Goal: Book appointment/travel/reservation

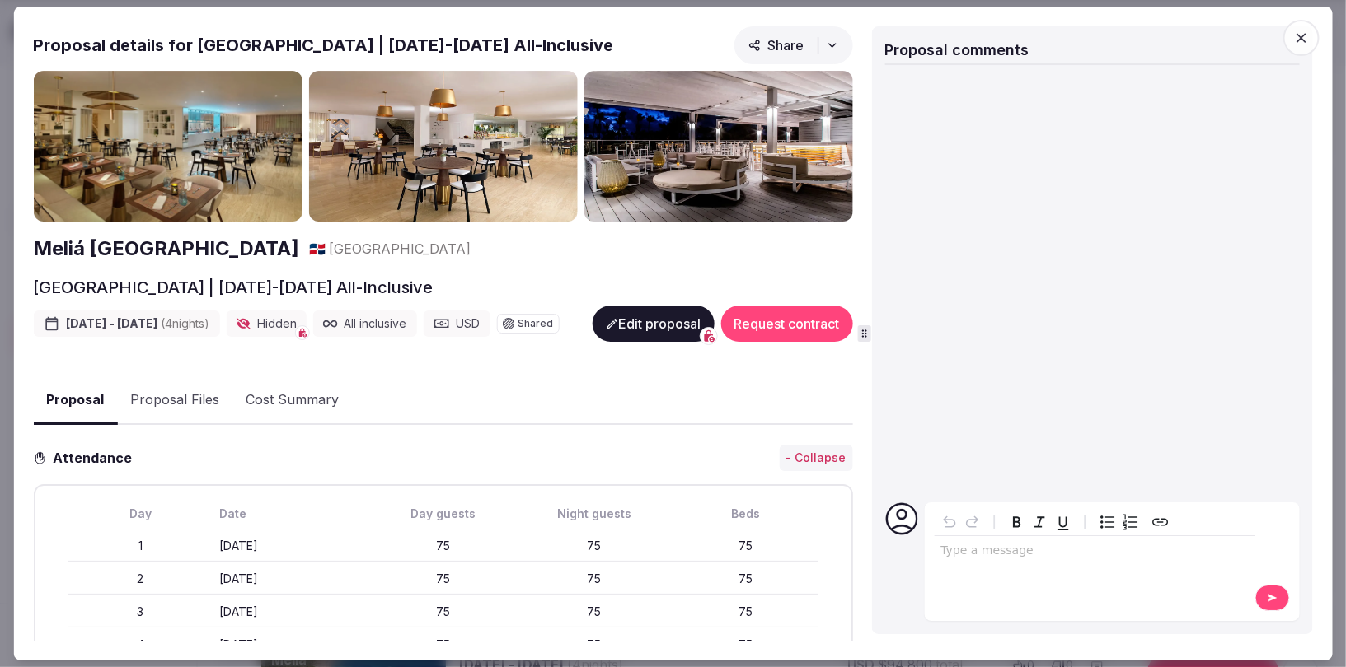
scroll to position [1463, 0]
click at [1305, 37] on icon "button" at bounding box center [1301, 38] width 16 height 16
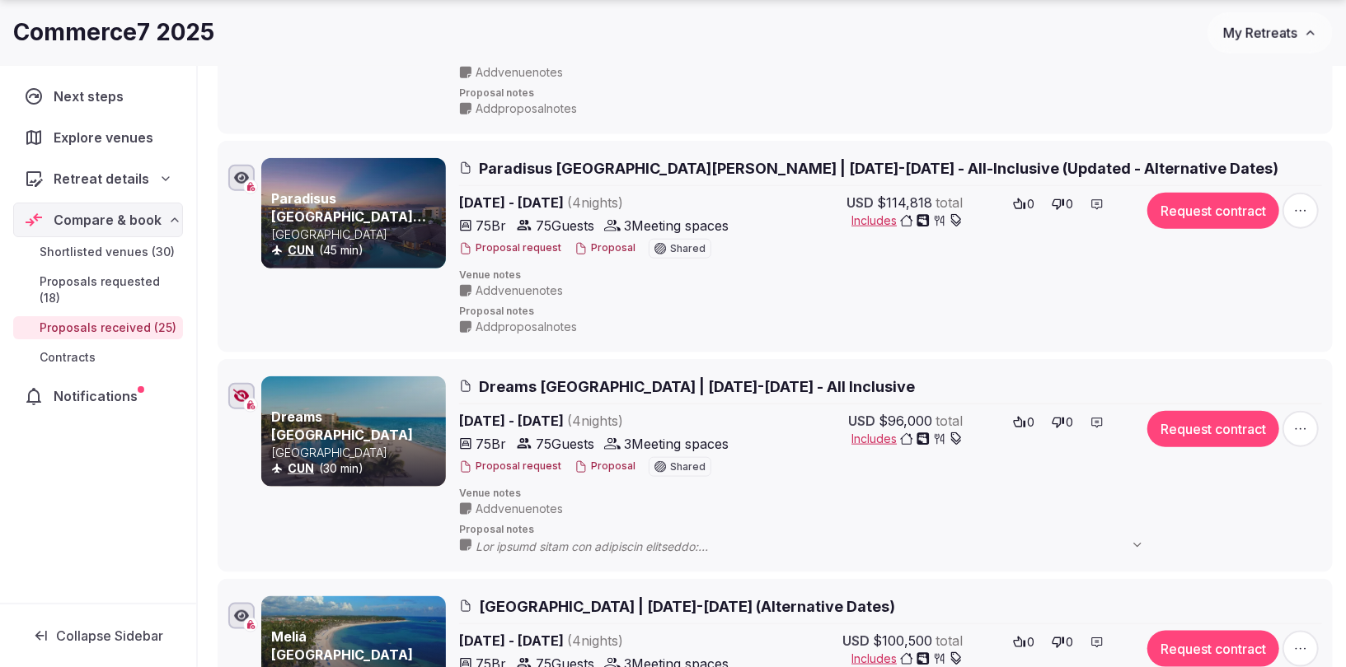
scroll to position [1449, 0]
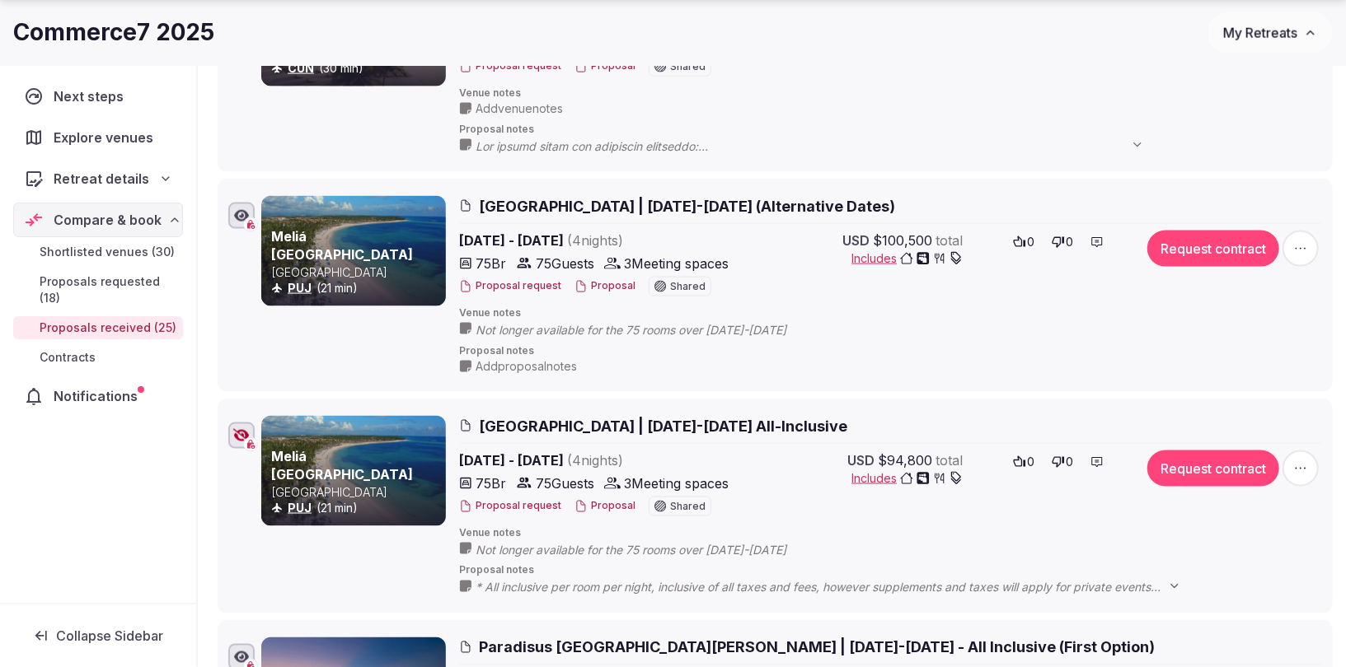
click at [555, 416] on span "[GEOGRAPHIC_DATA] | [DATE]-[DATE] All-Inclusive" at bounding box center [663, 426] width 368 height 21
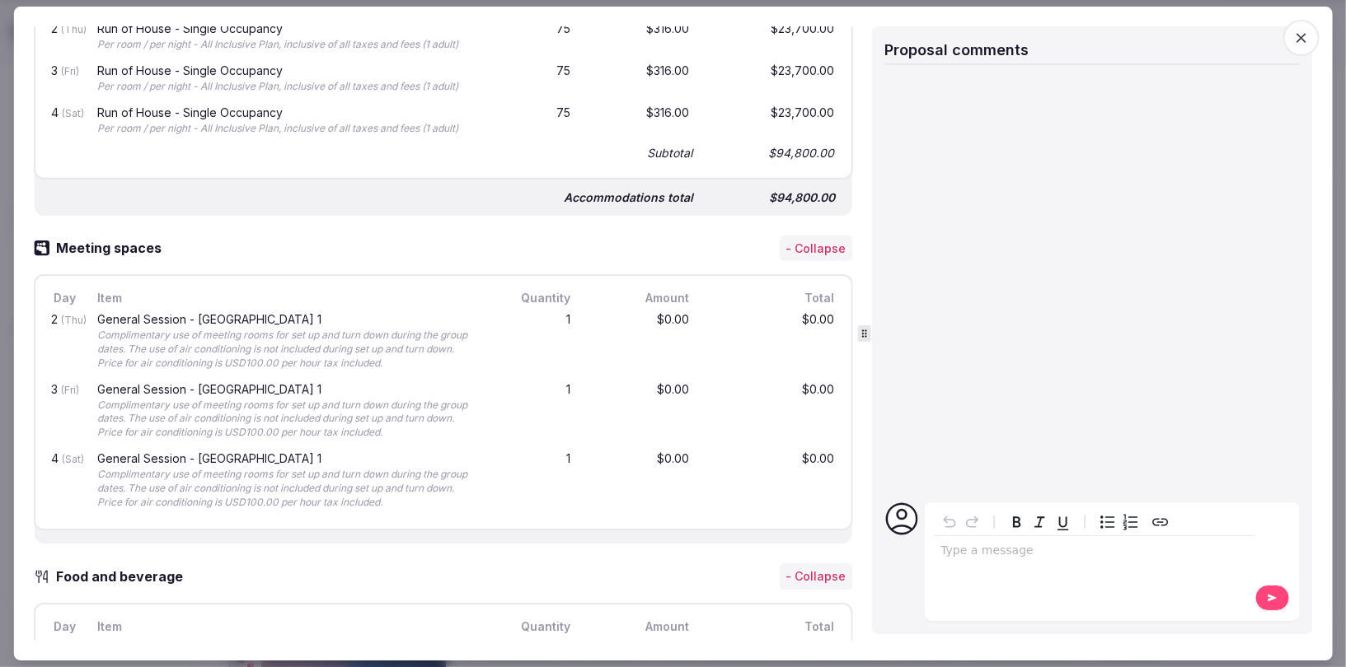
scroll to position [827, 0]
click at [1300, 42] on icon "button" at bounding box center [1301, 38] width 16 height 16
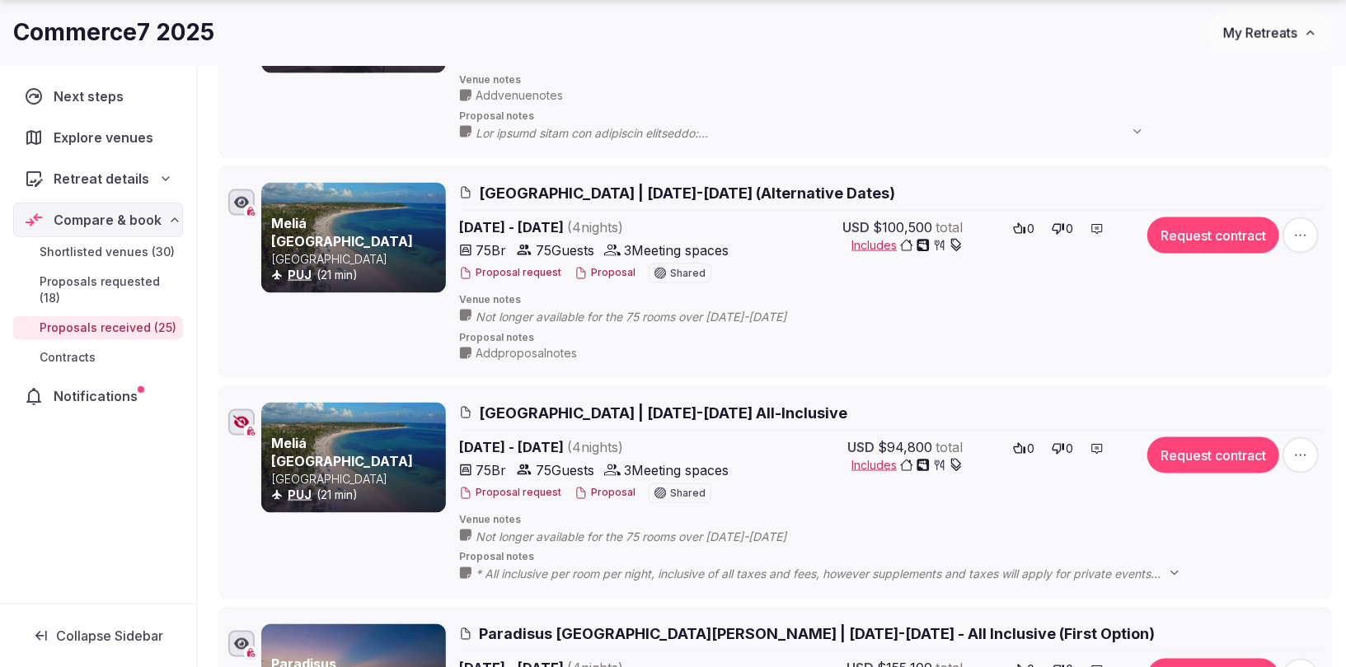
scroll to position [1484, 0]
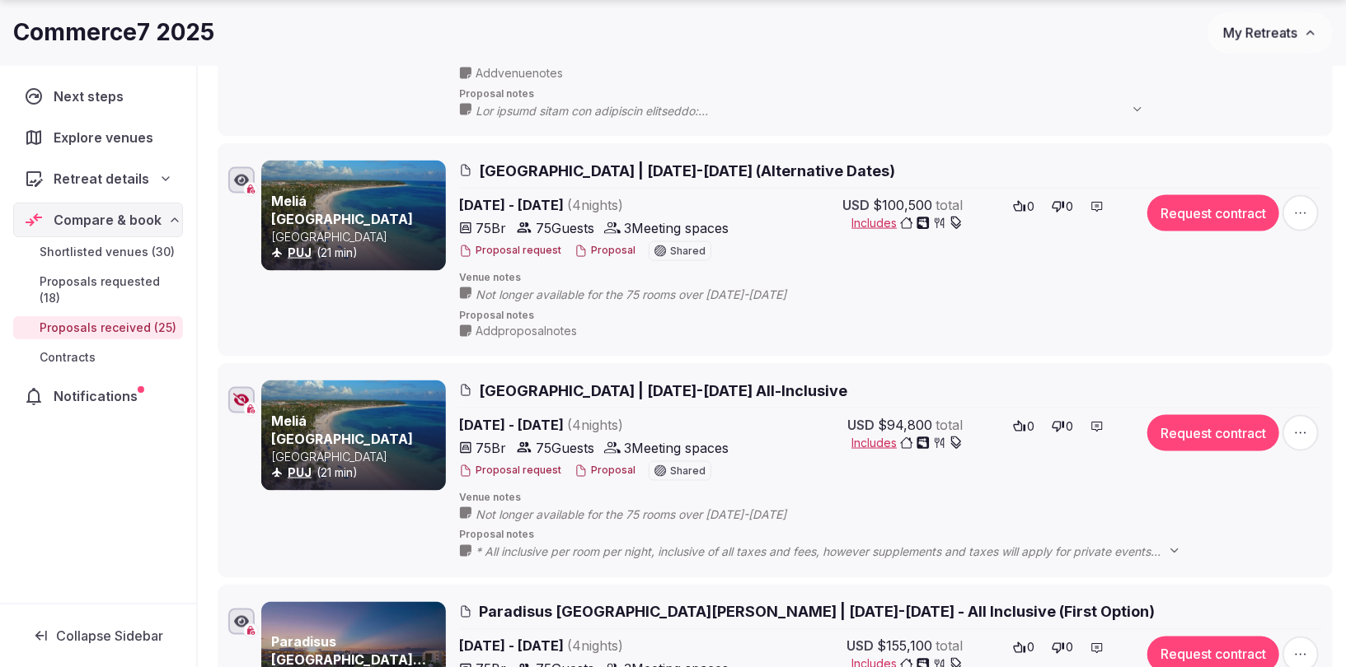
click at [679, 162] on span "[GEOGRAPHIC_DATA] | [DATE]-[DATE] (Alternative Dates)" at bounding box center [687, 171] width 416 height 21
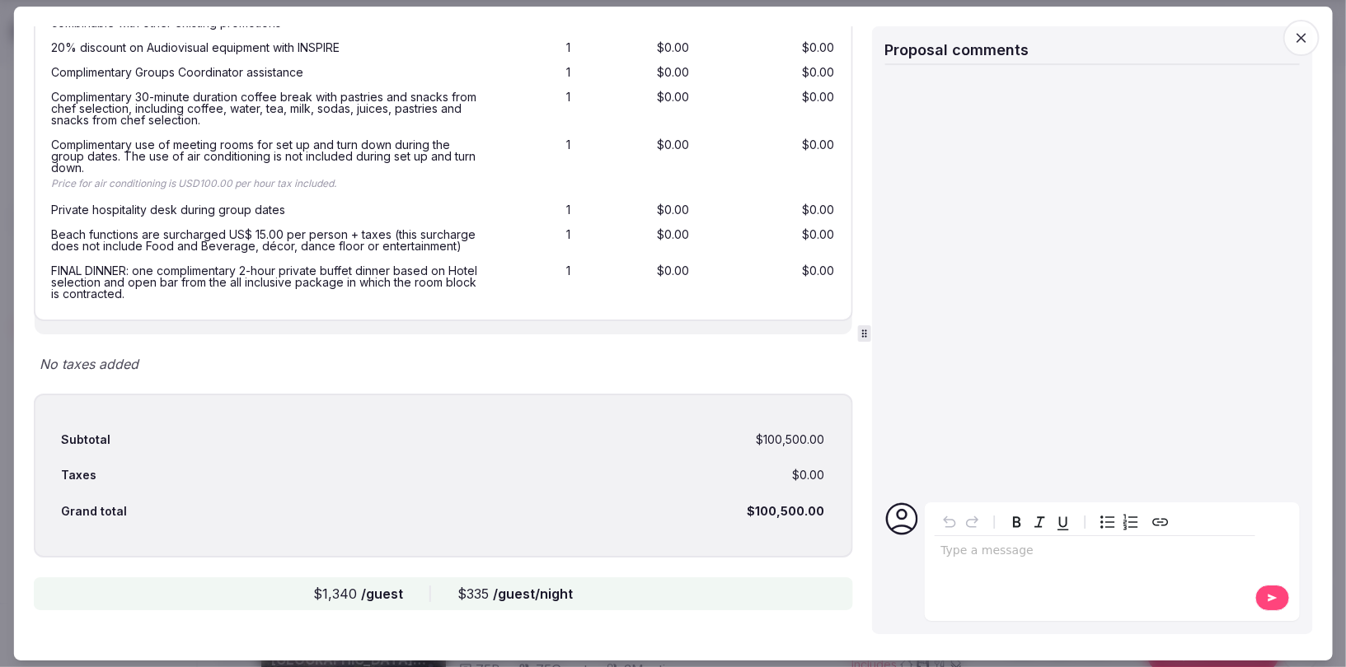
scroll to position [2751, 0]
click at [1303, 34] on icon "button" at bounding box center [1301, 38] width 16 height 16
